Goal: Information Seeking & Learning: Understand process/instructions

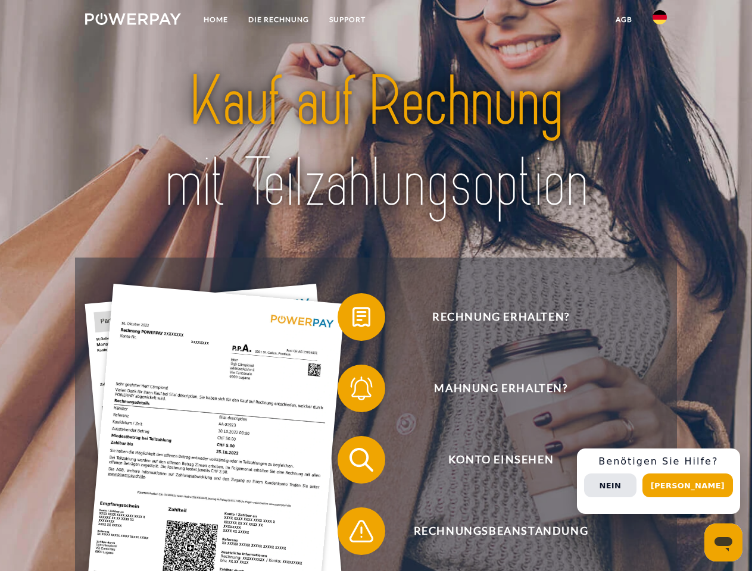
click at [133, 21] on img at bounding box center [133, 19] width 96 height 12
click at [659, 21] on img at bounding box center [659, 17] width 14 height 14
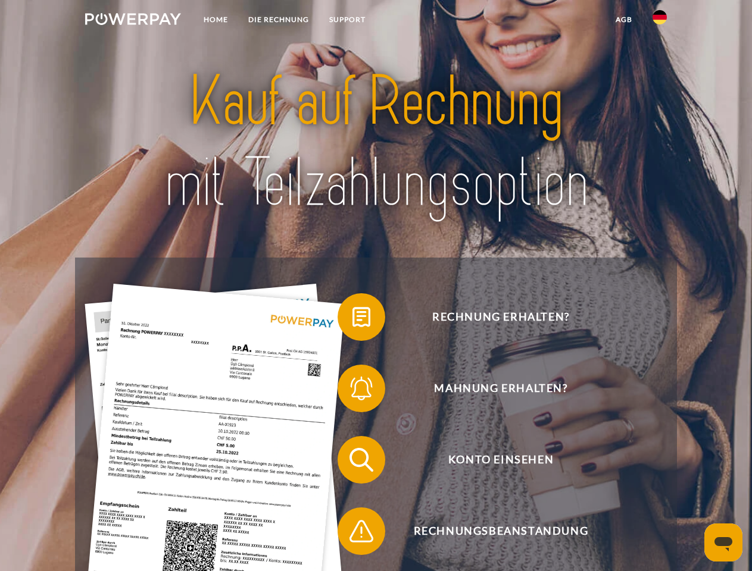
click at [623, 20] on link "agb" at bounding box center [623, 19] width 37 height 21
click at [352, 320] on span at bounding box center [344, 317] width 60 height 60
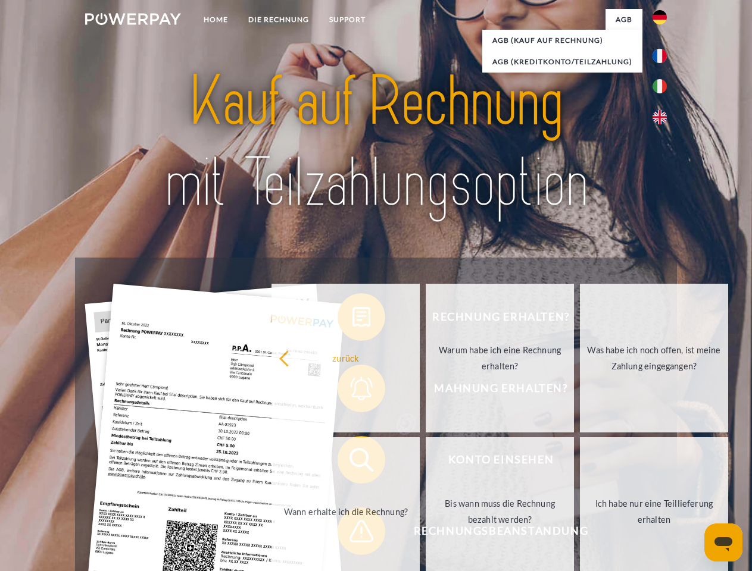
click at [352, 391] on div "Rechnung erhalten? Mahnung erhalten? Konto einsehen" at bounding box center [375, 496] width 601 height 476
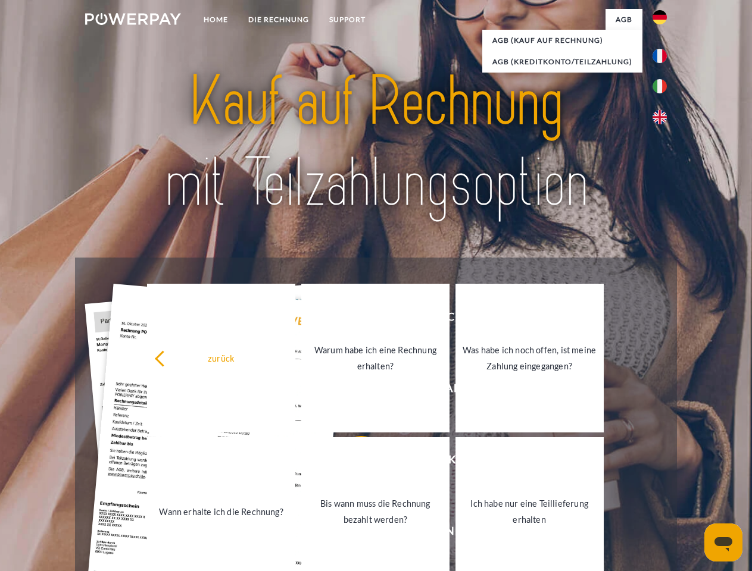
click at [352, 462] on link "Bis wann muss die Rechnung bezahlt werden?" at bounding box center [375, 511] width 148 height 149
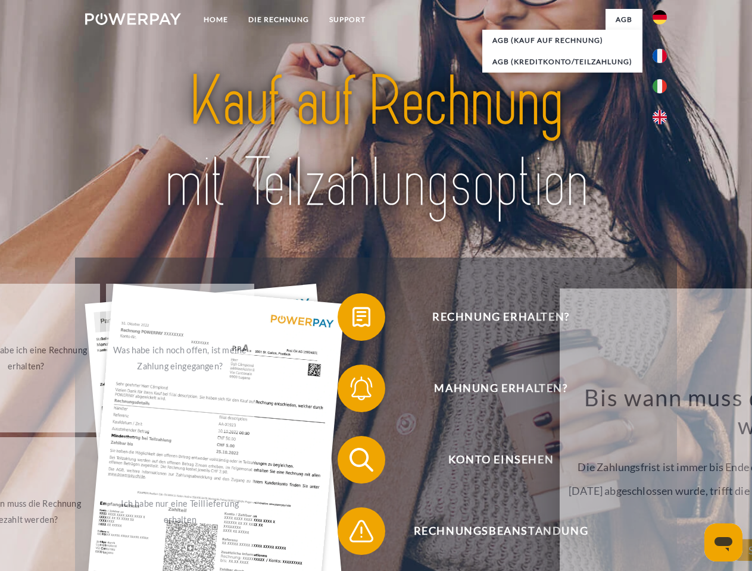
click at [352, 534] on span at bounding box center [344, 532] width 60 height 60
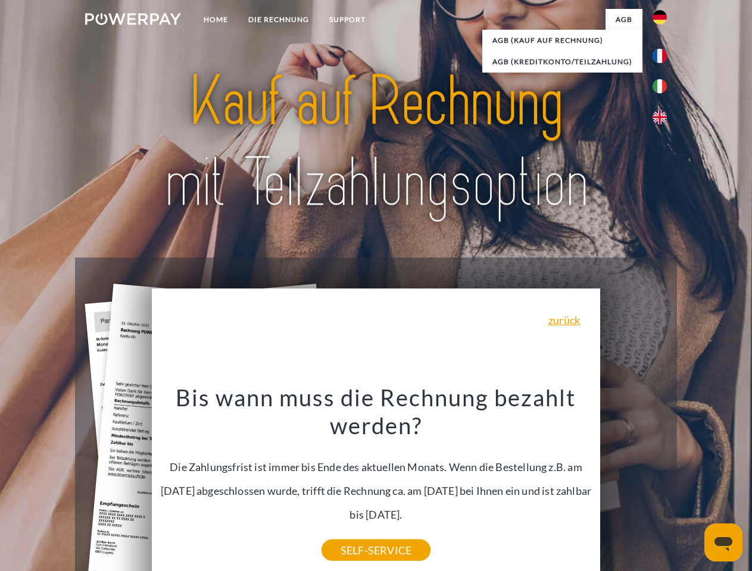
click at [662, 481] on div "Rechnung erhalten? Mahnung erhalten? Konto einsehen" at bounding box center [375, 496] width 601 height 476
click at [633, 484] on span "Konto einsehen" at bounding box center [501, 460] width 292 height 48
click at [691, 486] on header "Home DIE RECHNUNG SUPPORT" at bounding box center [376, 411] width 752 height 822
